Goal: Task Accomplishment & Management: Manage account settings

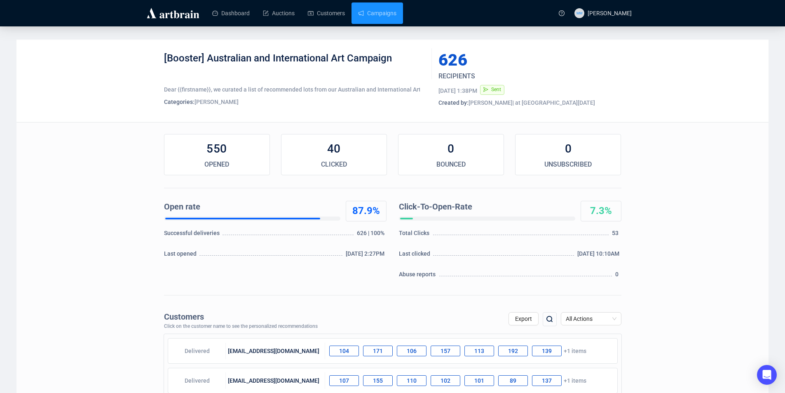
click at [372, 2] on link "Campaigns" at bounding box center [377, 12] width 38 height 21
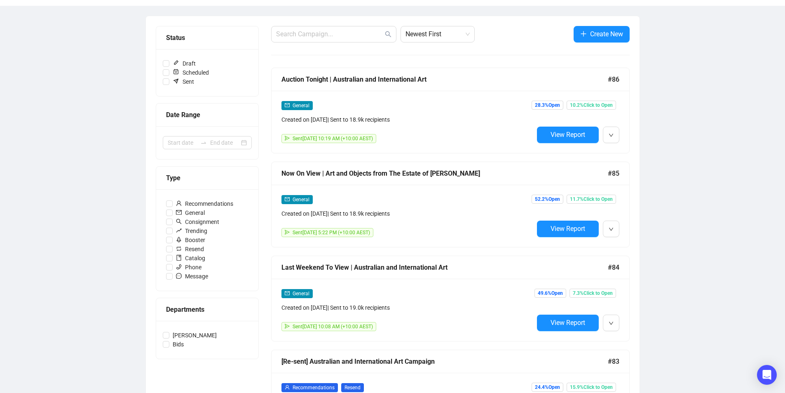
scroll to position [124, 0]
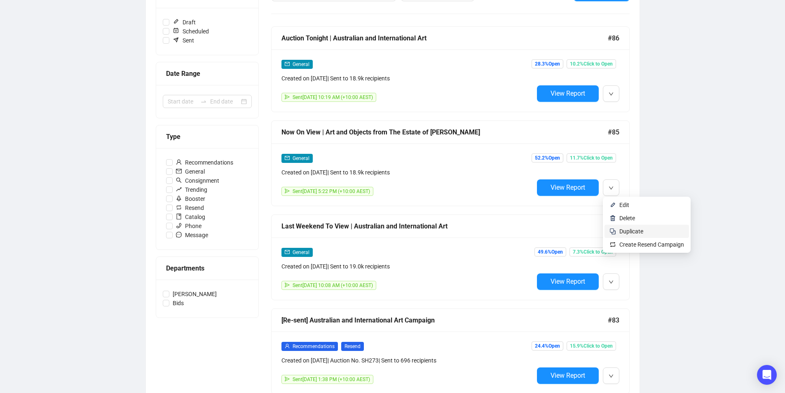
click at [634, 232] on span "Duplicate" at bounding box center [632, 231] width 24 height 7
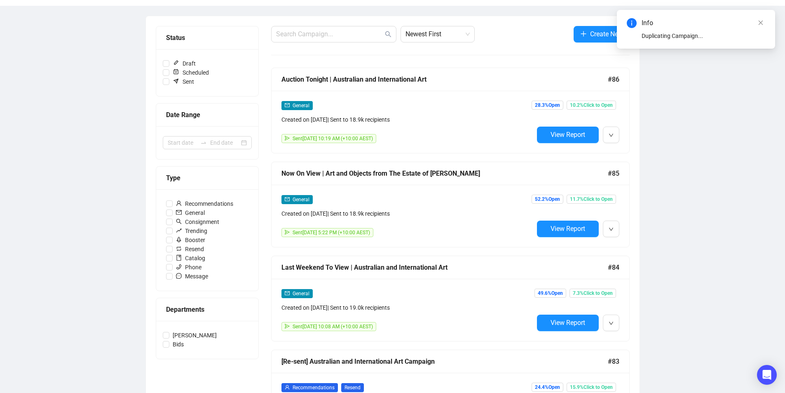
scroll to position [41, 0]
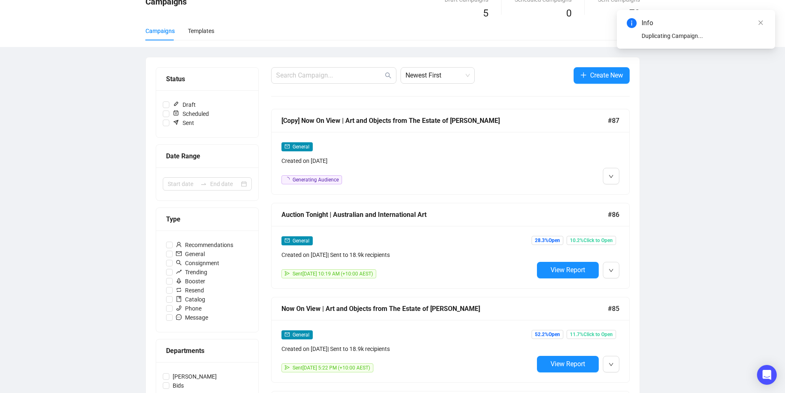
click at [451, 134] on div "General Created on [DATE] Generating Audience" at bounding box center [451, 163] width 358 height 62
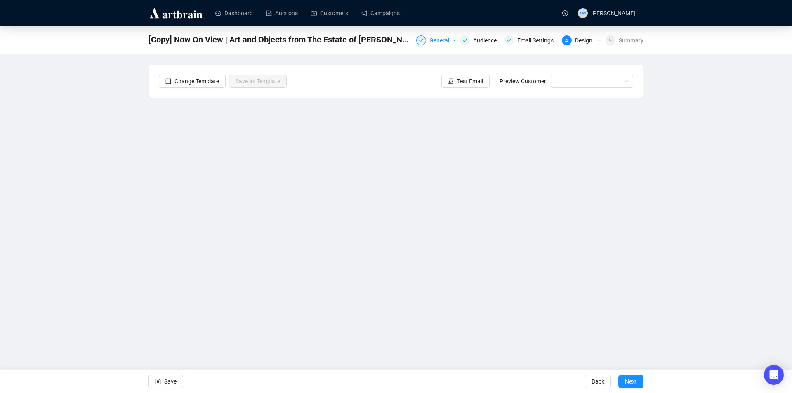
click at [432, 40] on div "General" at bounding box center [441, 40] width 25 height 10
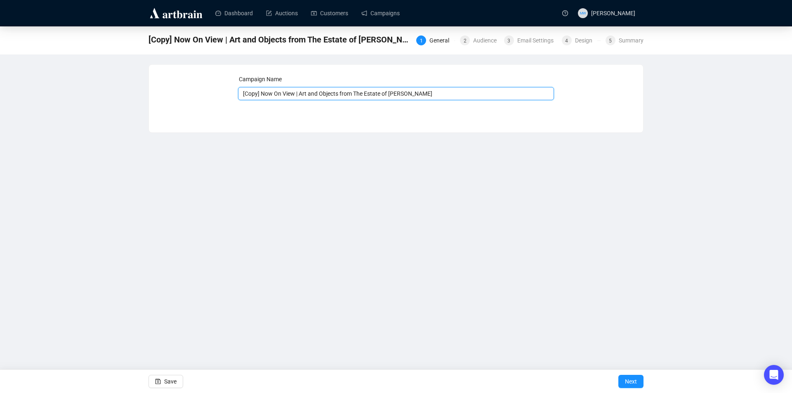
drag, startPoint x: 295, startPoint y: 93, endPoint x: 218, endPoint y: 93, distance: 76.7
click at [216, 93] on div "Campaign Name [Copy] Now On View | Art and Objects from The Estate of [PERSON_N…" at bounding box center [396, 92] width 474 height 35
type input "Auction Tonight | Art and Objects from The Estate of [PERSON_NAME]"
click at [162, 378] on button "Save" at bounding box center [165, 381] width 35 height 13
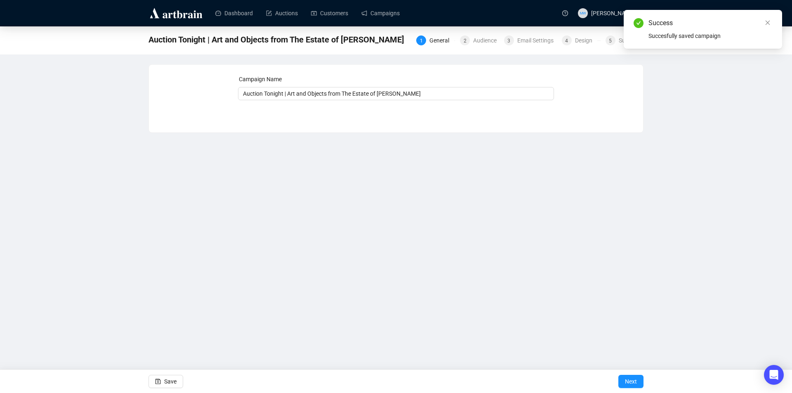
click at [488, 45] on div "1 General 2 Audience 3 Email Settings 4 Design 5 Summary" at bounding box center [529, 39] width 227 height 13
click at [491, 41] on div "Audience" at bounding box center [487, 40] width 28 height 10
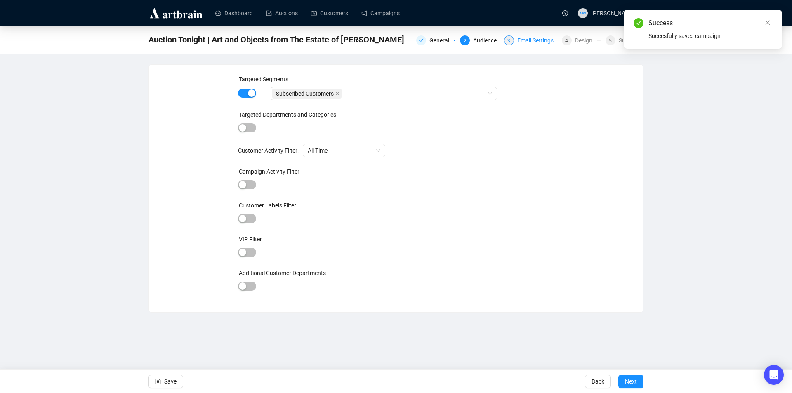
click at [536, 41] on div "Email Settings" at bounding box center [537, 40] width 41 height 10
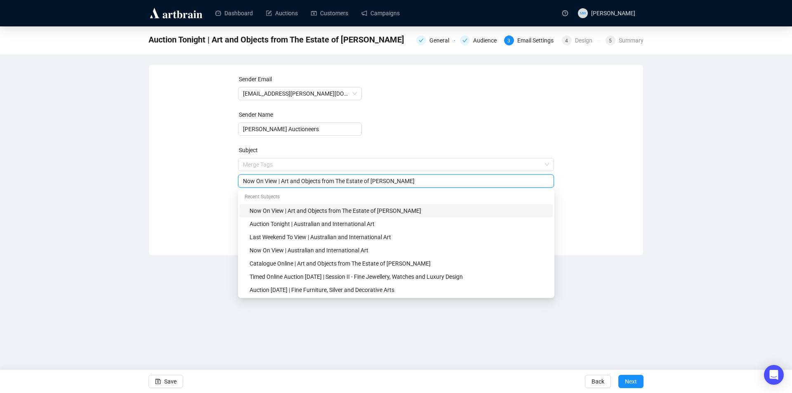
drag, startPoint x: 277, startPoint y: 165, endPoint x: 230, endPoint y: 165, distance: 47.0
click at [230, 165] on div "Sender Email [EMAIL_ADDRESS][PERSON_NAME][DOMAIN_NAME] Sender Name [PERSON_NAME…" at bounding box center [396, 154] width 474 height 158
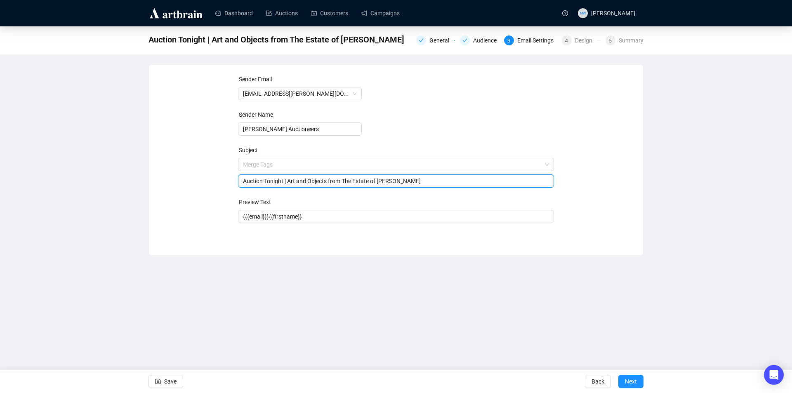
click at [203, 216] on div "Sender Email [EMAIL_ADDRESS][PERSON_NAME][DOMAIN_NAME] Sender Name [PERSON_NAME…" at bounding box center [396, 154] width 474 height 158
click at [174, 381] on span "Save" at bounding box center [170, 381] width 12 height 23
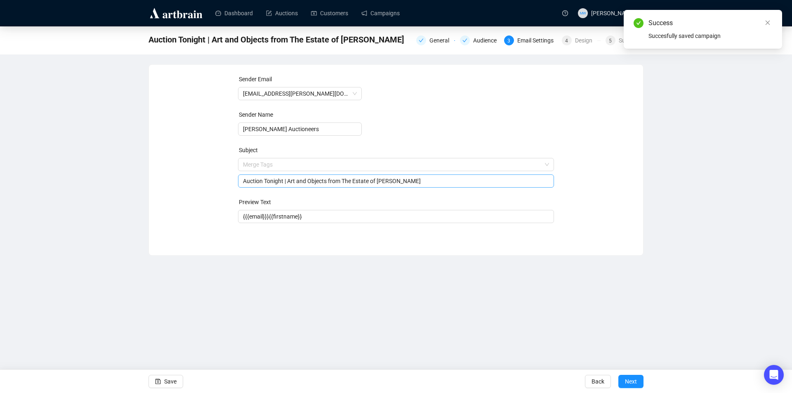
click at [282, 181] on input "Auction Tonight | Art and Objects from The Estate of [PERSON_NAME]" at bounding box center [396, 180] width 306 height 9
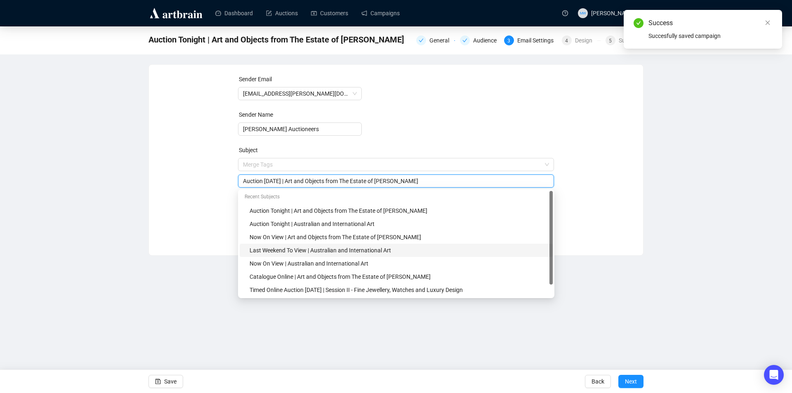
type input "Auction [DATE] | Art and Objects from The Estate of [PERSON_NAME]"
click at [209, 267] on div "Dashboard Auctions Customers Campaigns MW [PERSON_NAME] Auction Tonight | Art a…" at bounding box center [396, 196] width 792 height 393
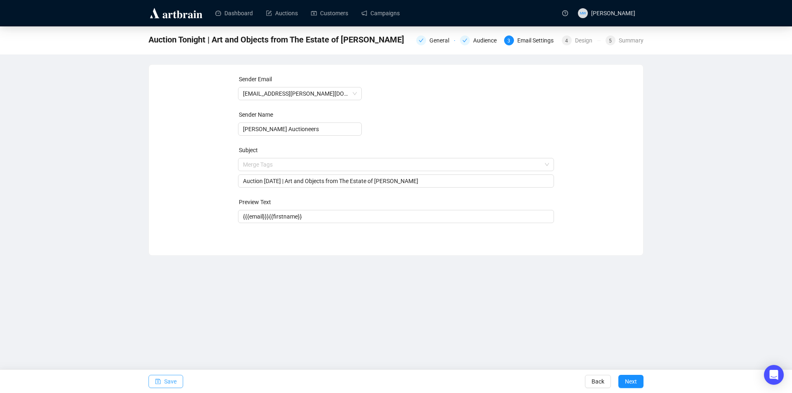
click at [161, 384] on button "Save" at bounding box center [165, 381] width 35 height 13
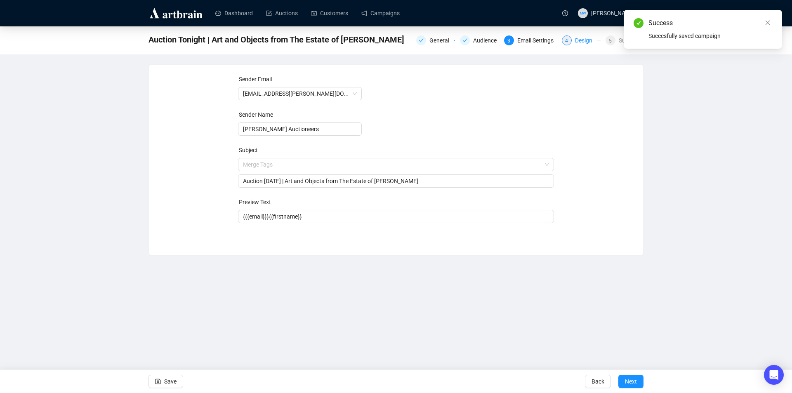
click at [578, 45] on div "Design" at bounding box center [586, 40] width 22 height 10
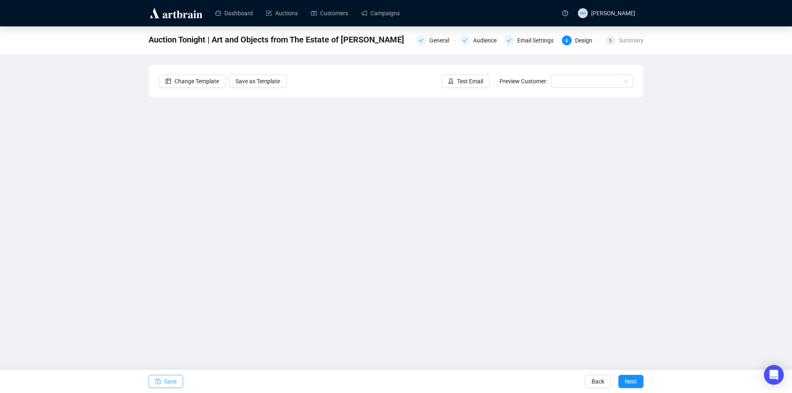
click at [172, 381] on span "Save" at bounding box center [170, 381] width 12 height 23
